Goal: Task Accomplishment & Management: Manage account settings

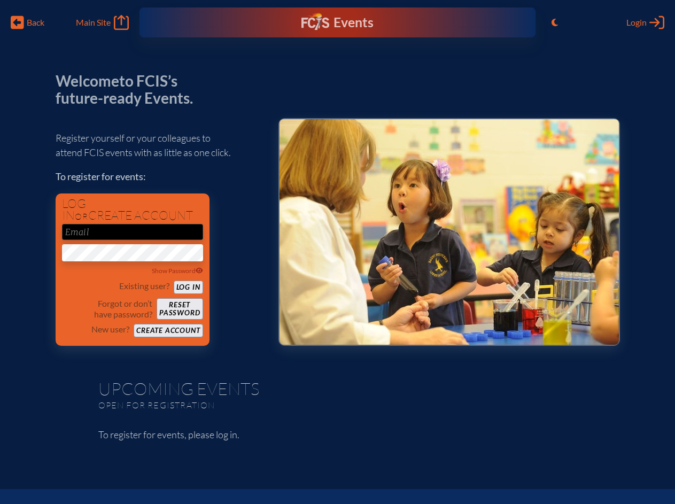
click at [28, 22] on span "Back" at bounding box center [36, 22] width 18 height 11
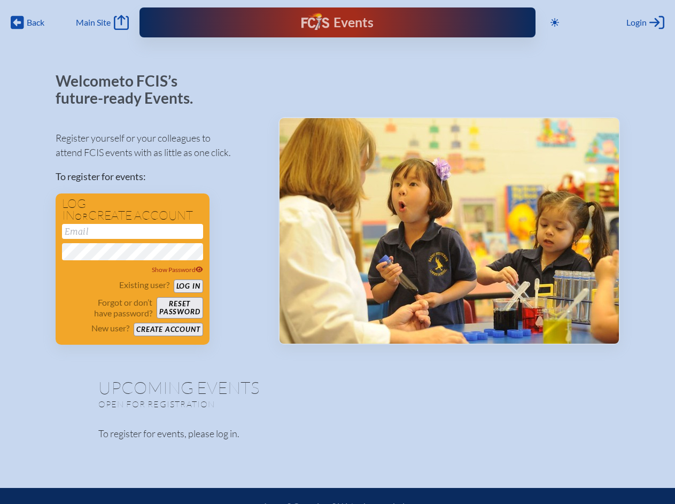
click at [555, 22] on icon at bounding box center [555, 22] width 9 height 9
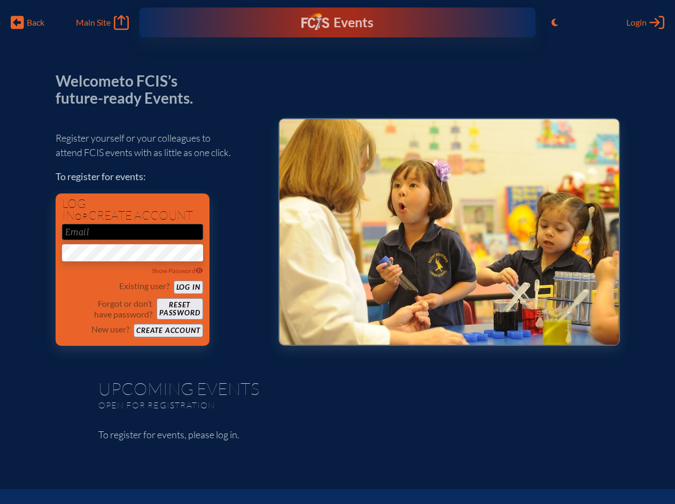
click at [646, 22] on span "Login" at bounding box center [637, 22] width 20 height 11
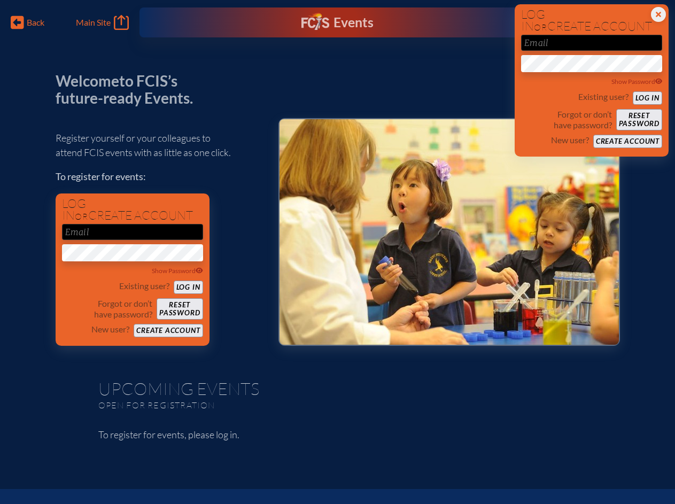
click at [133, 271] on div "Show Password" at bounding box center [132, 271] width 141 height 11
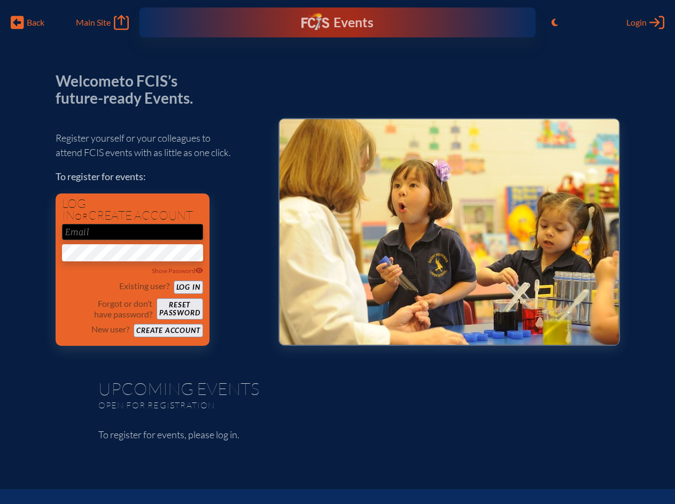
click at [28, 22] on span "Back" at bounding box center [36, 22] width 18 height 11
click at [555, 22] on icon "Toggle to Light Mode" at bounding box center [555, 22] width 6 height 9
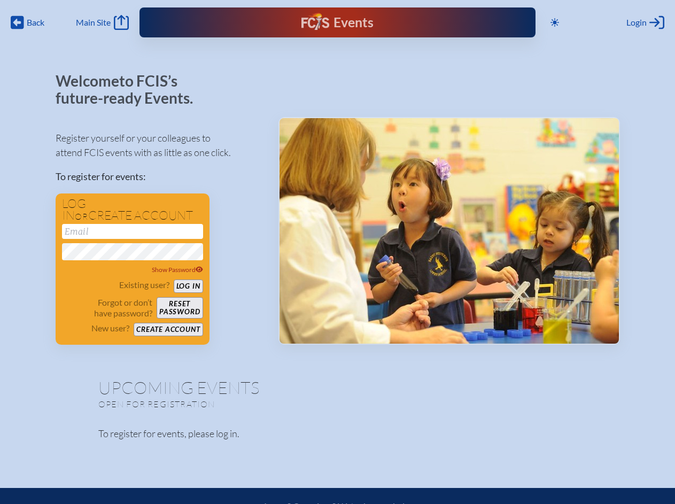
click at [646, 22] on span "Login" at bounding box center [637, 22] width 20 height 11
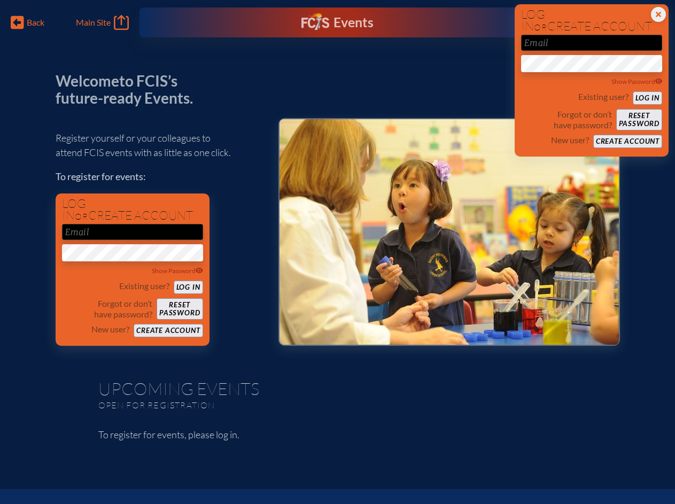
click at [133, 271] on div "Show Password" at bounding box center [132, 271] width 141 height 11
